Goal: Task Accomplishment & Management: Manage account settings

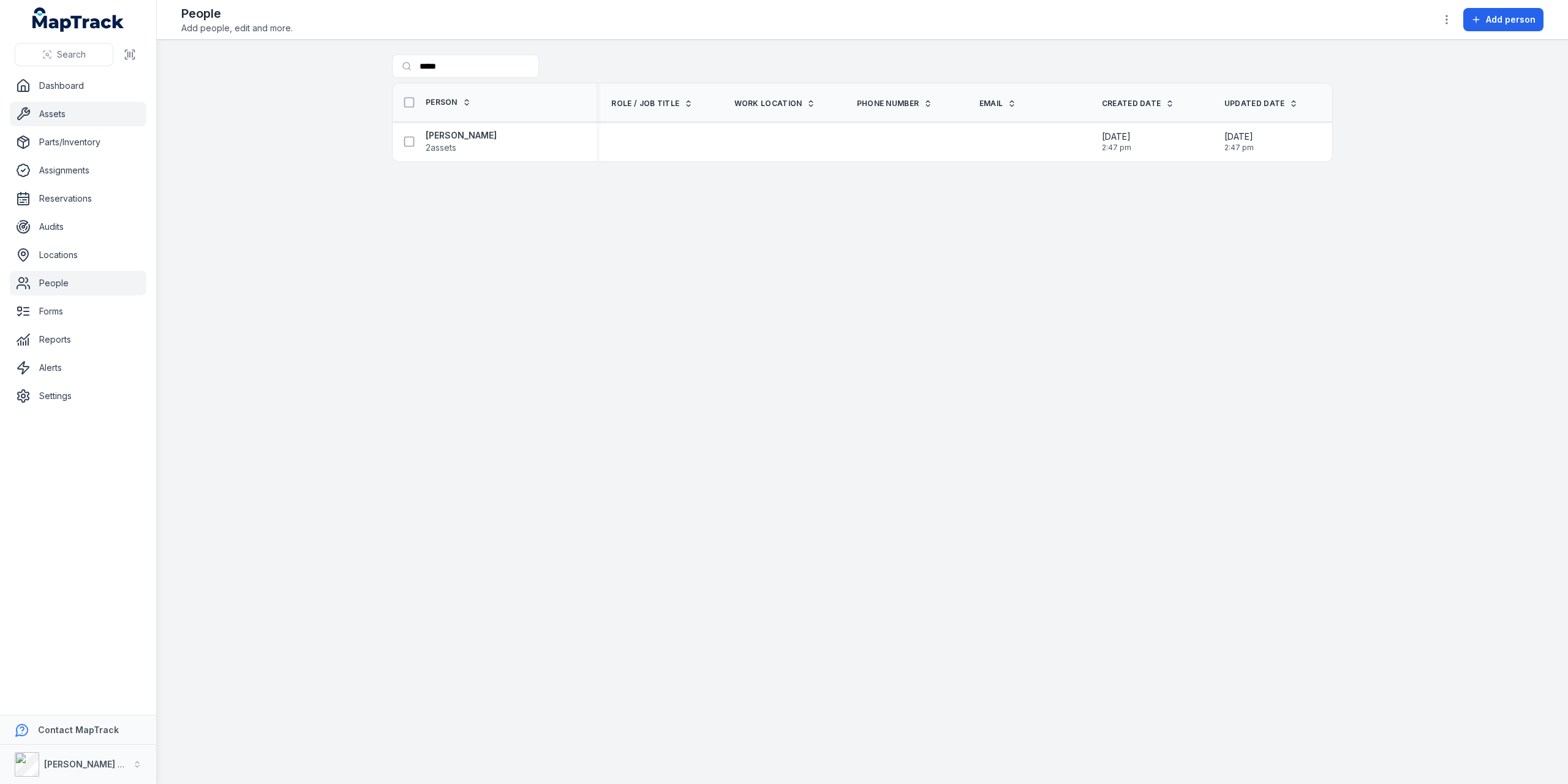
click at [84, 115] on link "Assets" at bounding box center [78, 114] width 137 height 24
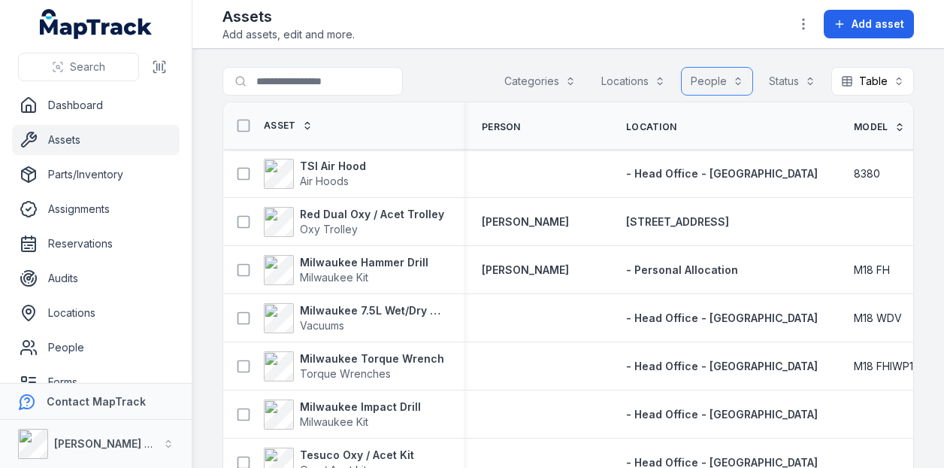
click at [695, 85] on button "People" at bounding box center [717, 81] width 72 height 29
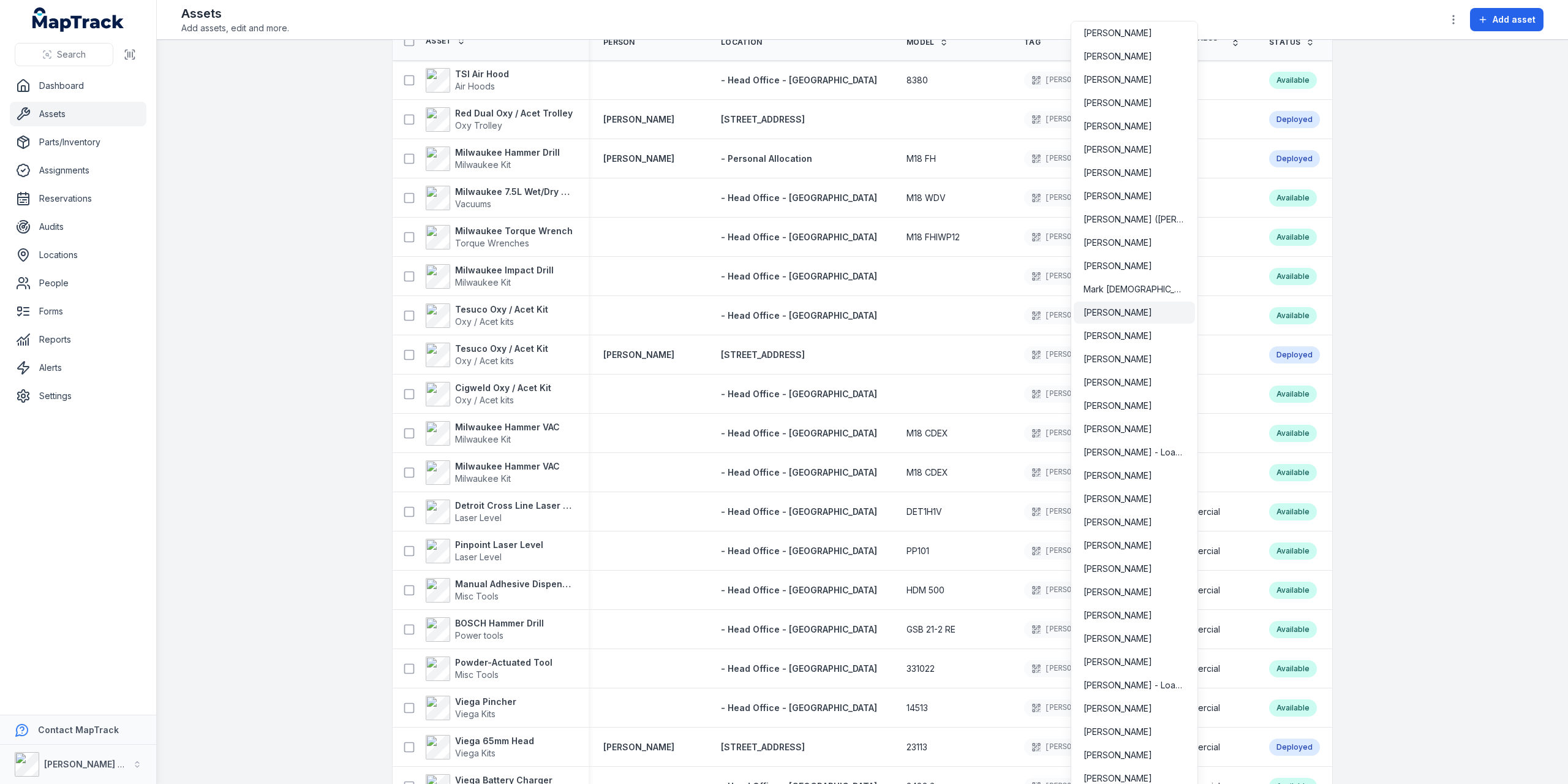
scroll to position [3309, 0]
click at [1109, 681] on span "[PERSON_NAME]" at bounding box center [1118, 684] width 68 height 12
click at [1120, 665] on span "[PERSON_NAME] - Loan Labour" at bounding box center [1134, 661] width 102 height 12
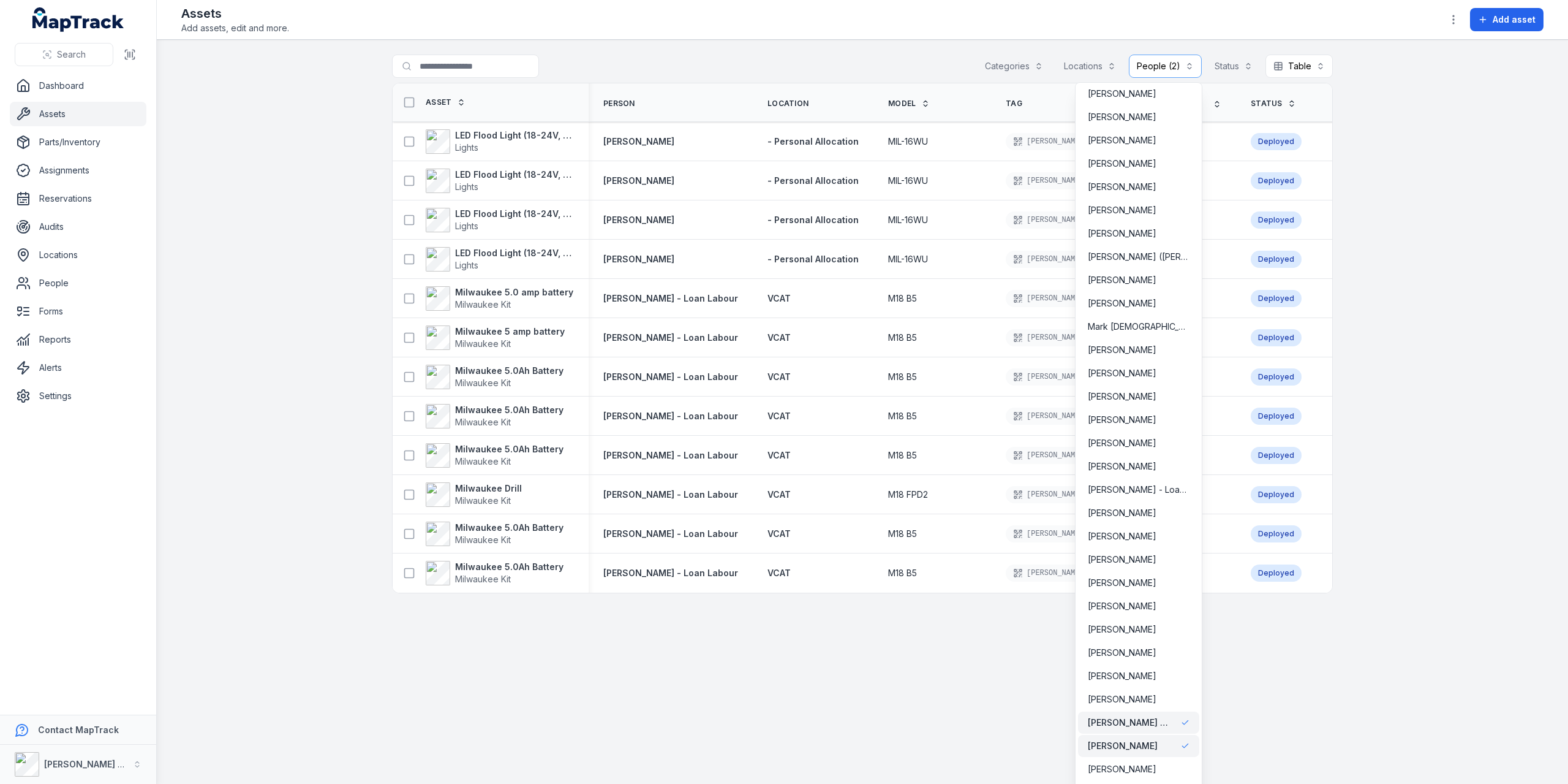
click at [549, 134] on div "**********" at bounding box center [862, 324] width 941 height 539
click at [549, 134] on strong "LED Flood Light (18-24V, 16W)" at bounding box center [515, 135] width 119 height 12
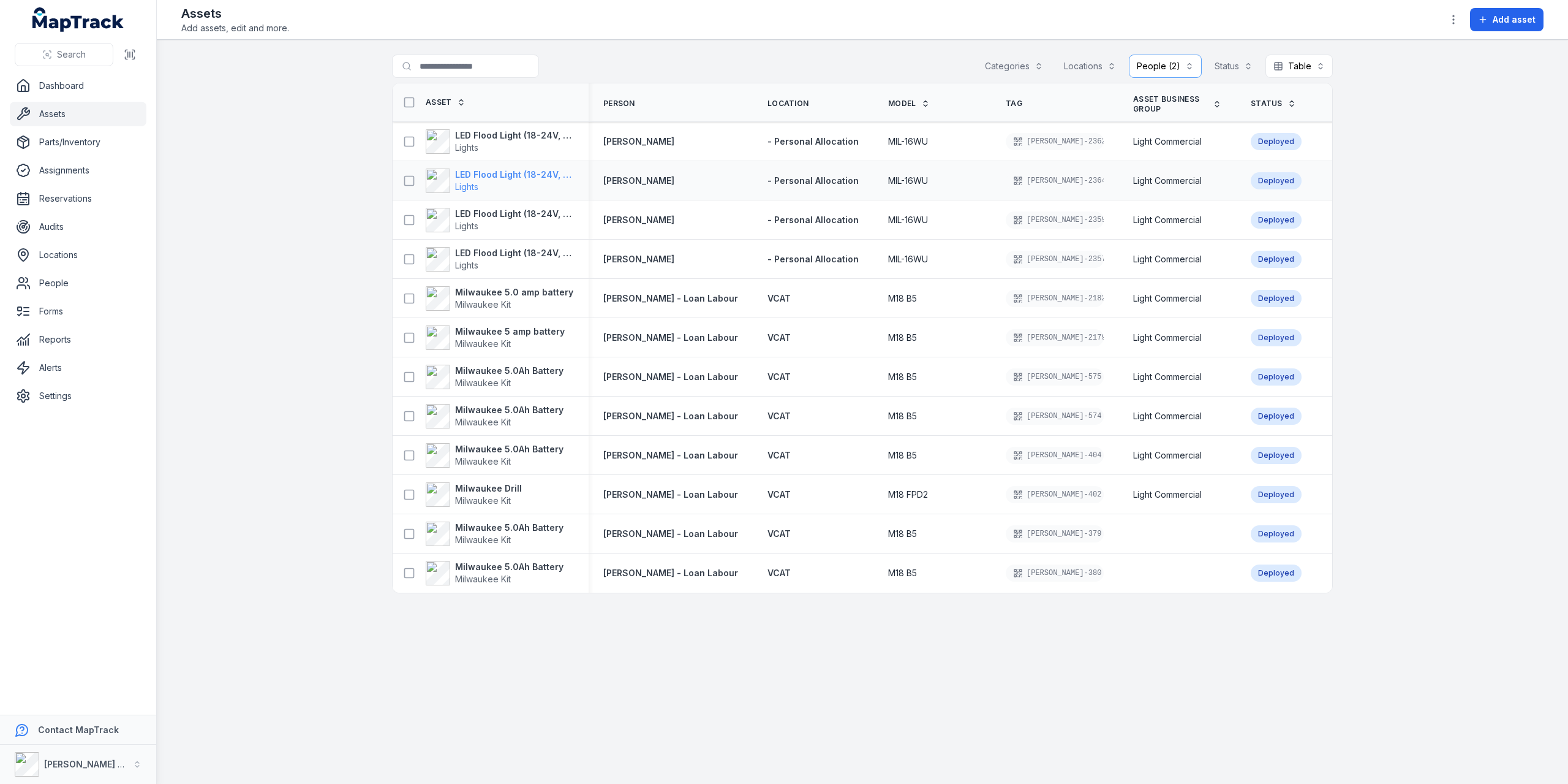
click at [508, 173] on strong "LED Flood Light (18-24V, 16W)" at bounding box center [515, 174] width 119 height 12
click at [535, 214] on strong "LED Flood Light (18-24V, 16W)" at bounding box center [515, 214] width 119 height 12
click at [485, 252] on strong "LED Flood Light (18-24V, 16W)" at bounding box center [515, 253] width 119 height 12
click at [495, 290] on strong "Milwaukee 5.0 amp battery" at bounding box center [514, 292] width 118 height 12
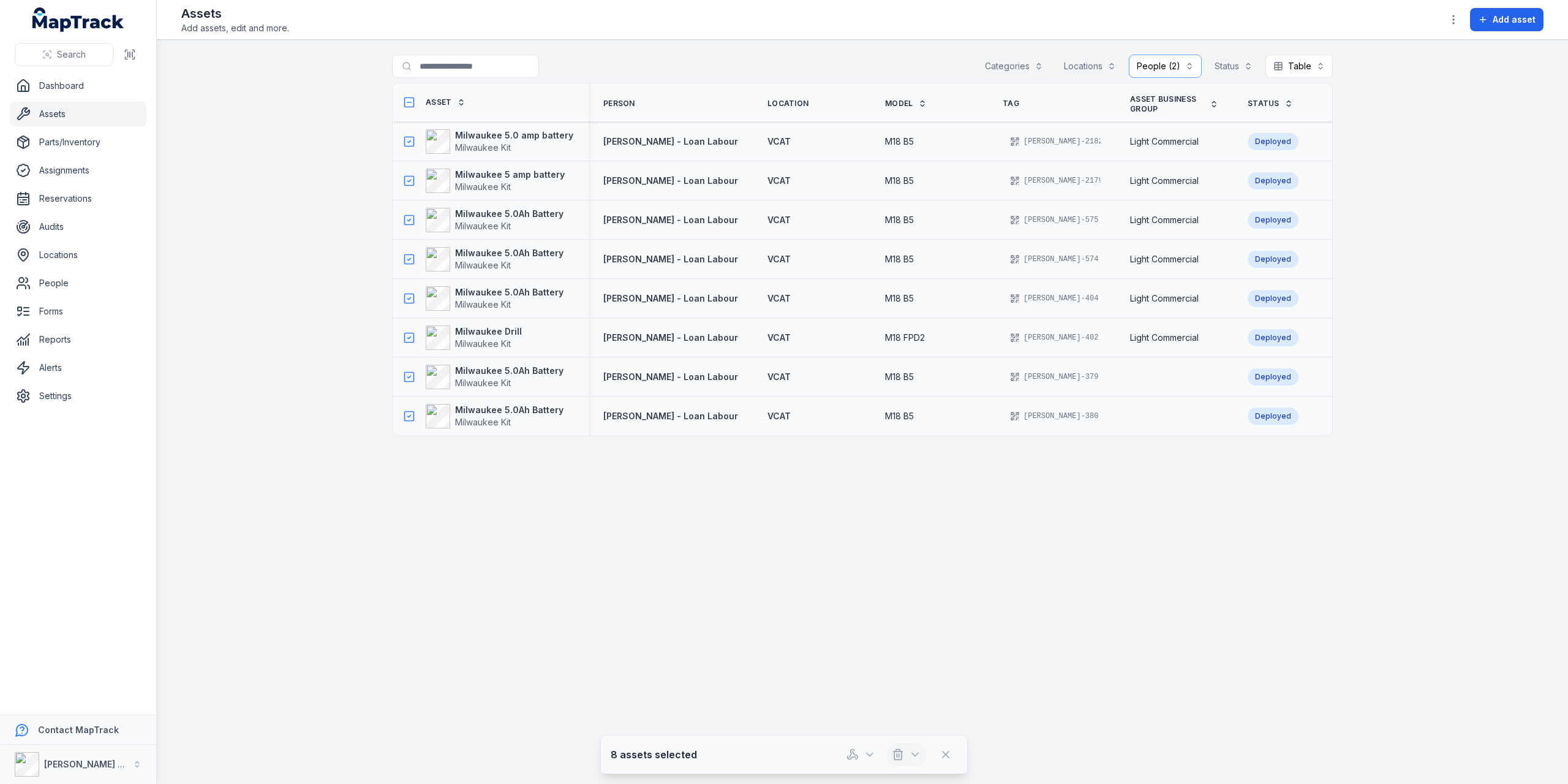
click at [903, 759] on icon "button" at bounding box center [898, 754] width 12 height 12
click at [802, 566] on main "**********" at bounding box center [862, 412] width 1411 height 744
click at [909, 756] on button "button" at bounding box center [907, 754] width 41 height 24
click at [887, 724] on div "Archive" at bounding box center [907, 722] width 137 height 22
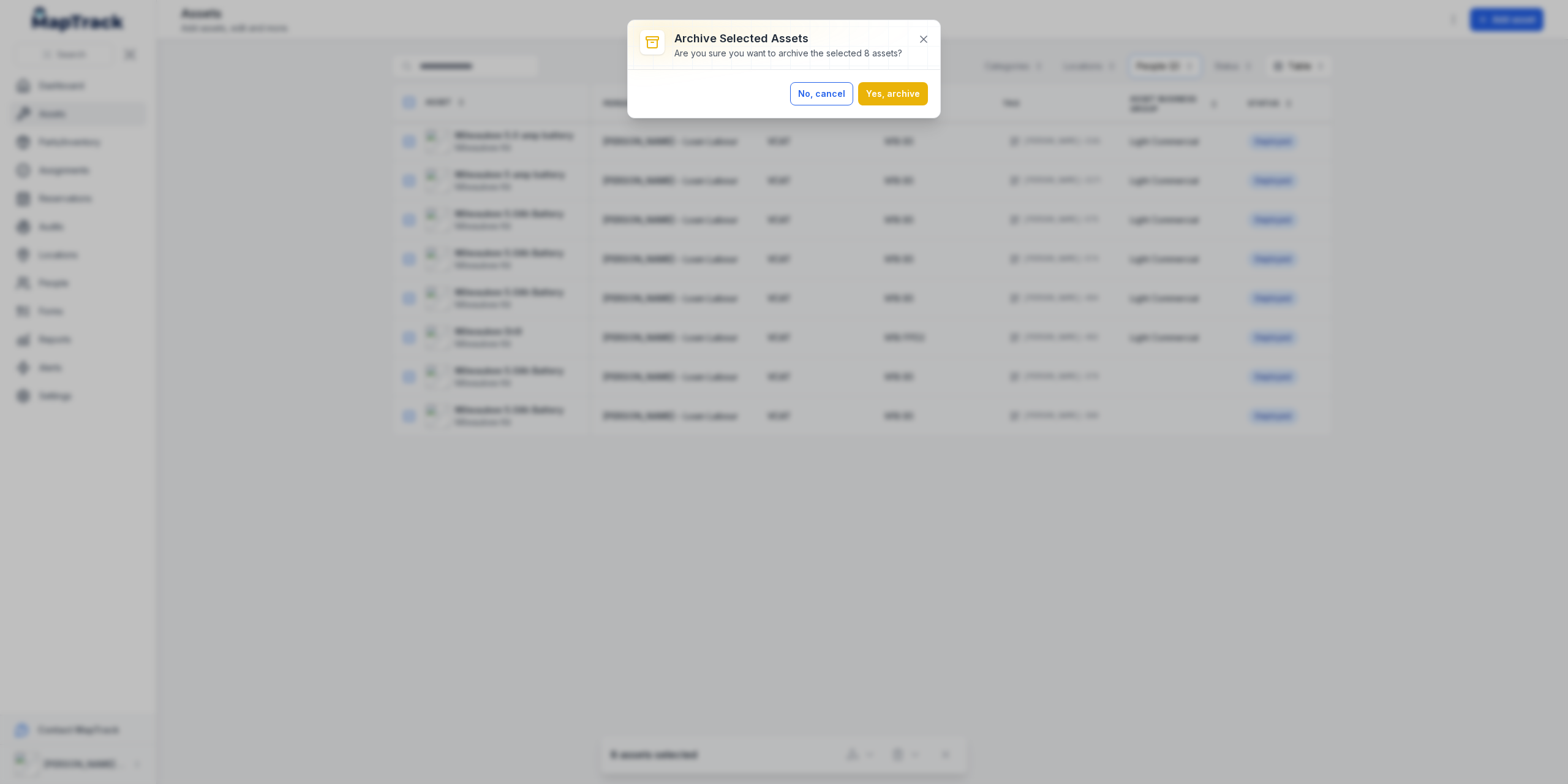
click at [836, 93] on button "No, cancel" at bounding box center [821, 94] width 63 height 24
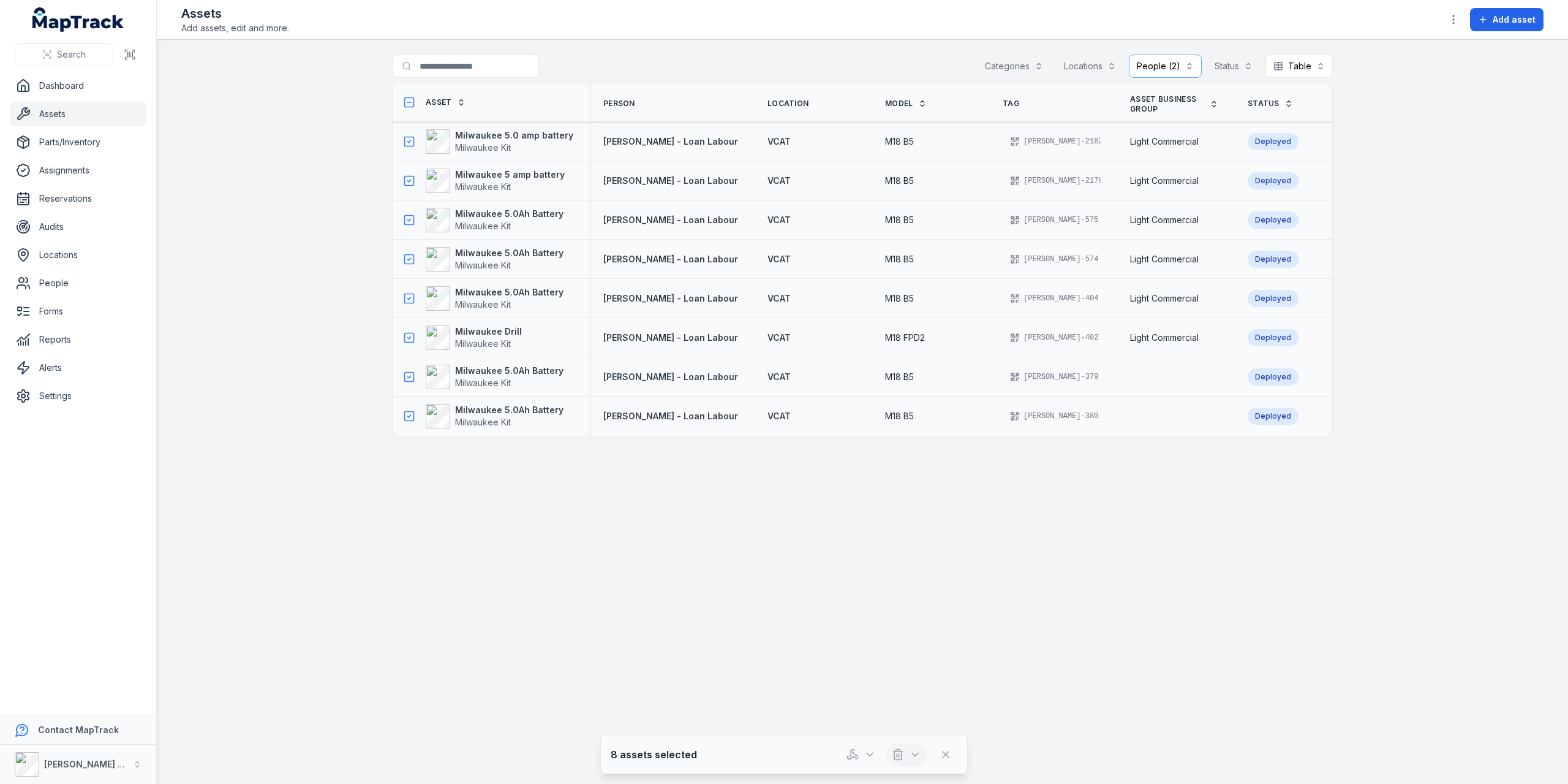
click at [897, 757] on icon "button" at bounding box center [898, 754] width 12 height 12
click at [910, 705] on div "Delete" at bounding box center [907, 700] width 137 height 22
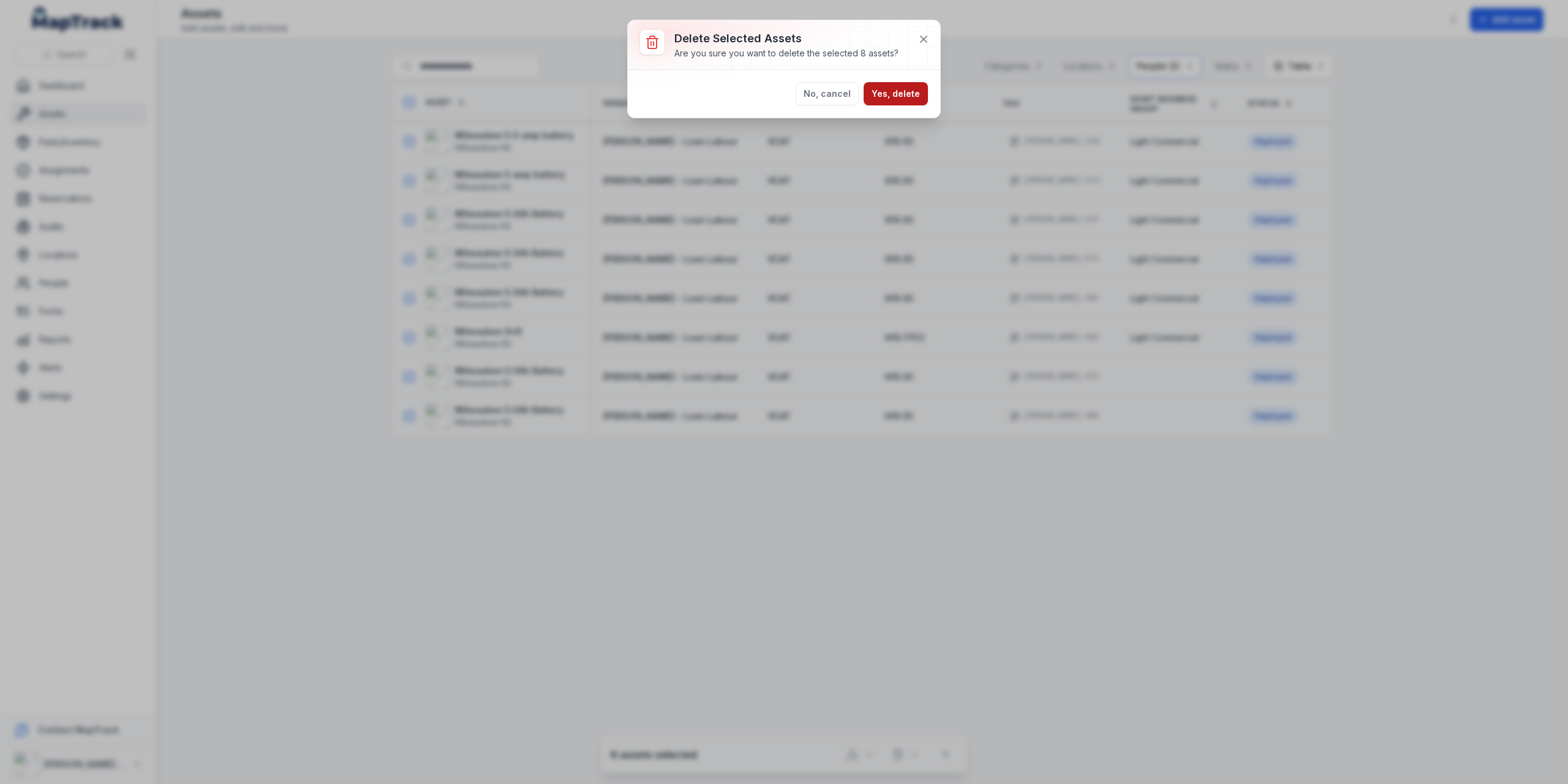
click at [907, 93] on button "Yes, delete" at bounding box center [895, 94] width 64 height 24
click at [918, 99] on icon at bounding box center [922, 104] width 9 height 9
